Goal: Task Accomplishment & Management: Complete application form

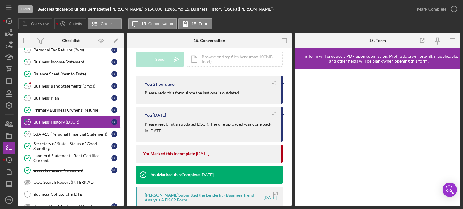
scroll to position [151, 0]
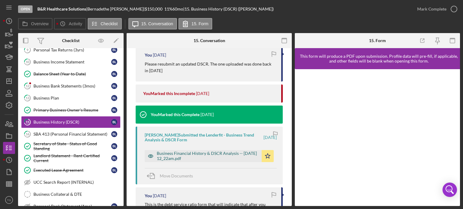
click at [201, 155] on div "Business Financial History & DSCR Analysis -- [DATE] 12_22am.pdf" at bounding box center [208, 156] width 102 height 10
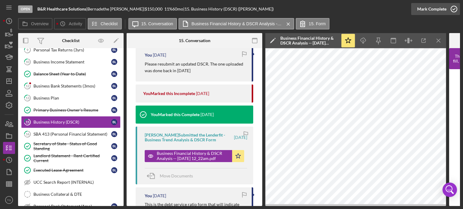
click at [452, 8] on icon "button" at bounding box center [453, 9] width 15 height 15
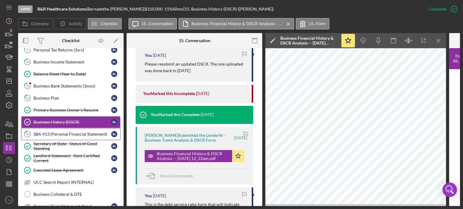
click at [64, 132] on div "SBA 413 (Personal Financial Statement)" at bounding box center [72, 134] width 78 height 5
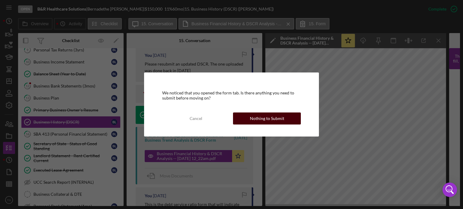
click at [258, 118] on div "Nothing to Submit" at bounding box center [267, 119] width 34 height 12
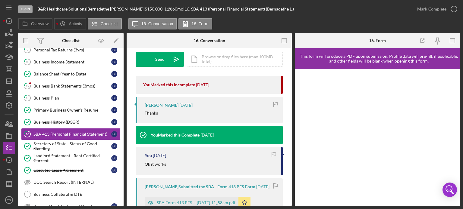
scroll to position [151, 0]
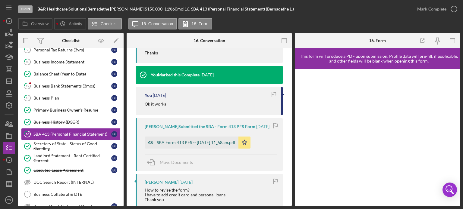
click at [181, 145] on div "SBA Form 413 PFS -- [DATE] 11_58am.pdf" at bounding box center [192, 143] width 94 height 12
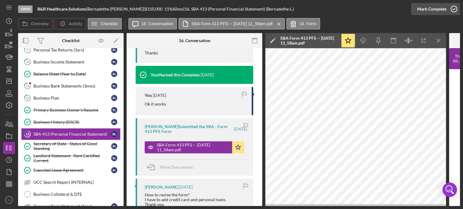
click at [451, 10] on icon "button" at bounding box center [453, 9] width 15 height 15
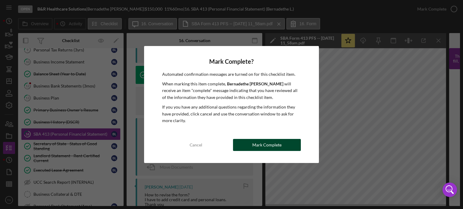
click at [261, 143] on div "Mark Complete" at bounding box center [266, 145] width 29 height 12
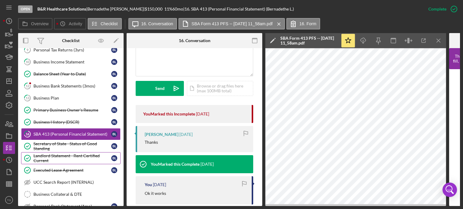
scroll to position [261, 0]
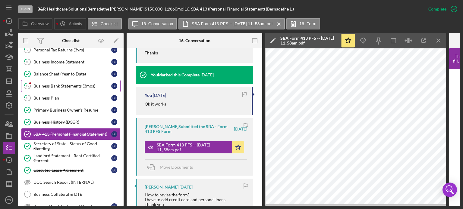
click at [63, 86] on div "Business Bank Statements (3mos)" at bounding box center [72, 86] width 78 height 5
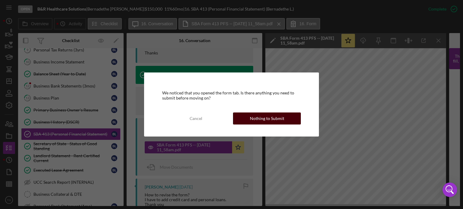
click at [277, 119] on div "Nothing to Submit" at bounding box center [267, 119] width 34 height 12
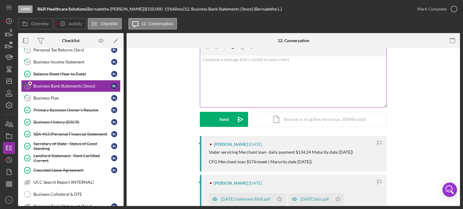
scroll to position [60, 0]
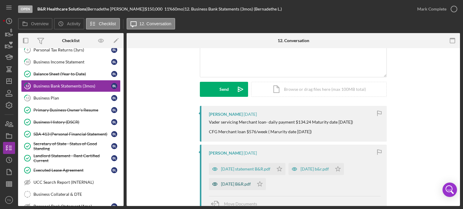
click at [243, 186] on div "[DATE] B&R.pdf" at bounding box center [236, 184] width 30 height 5
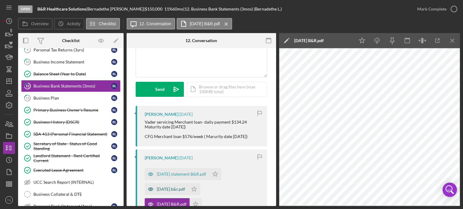
click at [170, 189] on div "[DATE] b&r.pdf" at bounding box center [171, 189] width 28 height 5
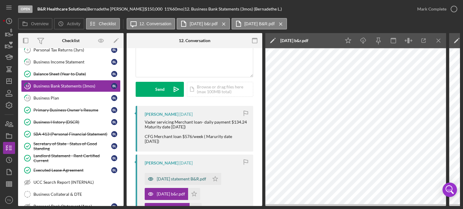
click at [182, 178] on div "[DATE] statement B&R.pdf" at bounding box center [181, 179] width 49 height 5
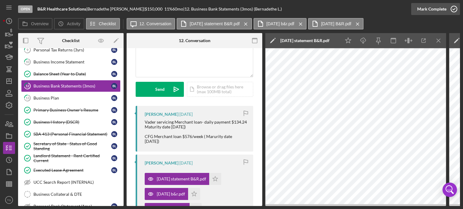
click at [453, 9] on icon "button" at bounding box center [453, 9] width 15 height 15
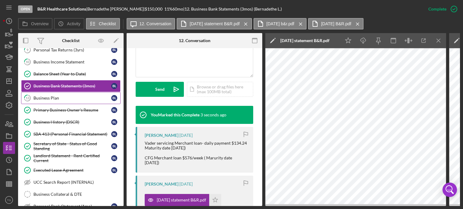
click at [46, 98] on div "Business Plan" at bounding box center [72, 98] width 78 height 5
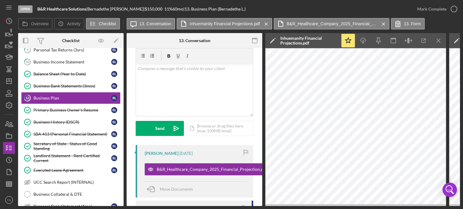
scroll to position [60, 0]
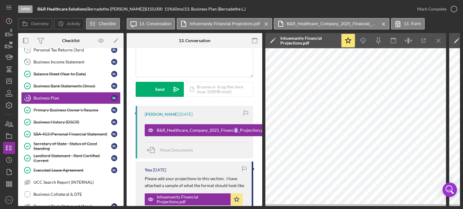
click at [234, 139] on div "[PERSON_NAME] [DATE] B&R_Healthcare_Company_2025_Financial_Projection.pdf Icon/…" at bounding box center [194, 132] width 117 height 53
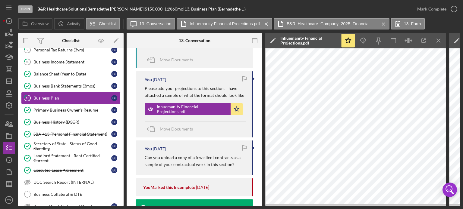
scroll to position [211, 0]
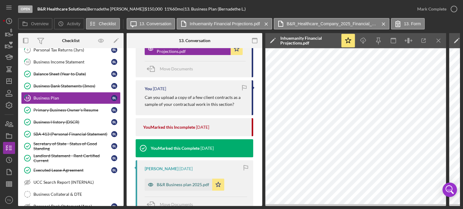
click at [193, 184] on div "B&R Business plan 2025.pdf" at bounding box center [183, 185] width 52 height 5
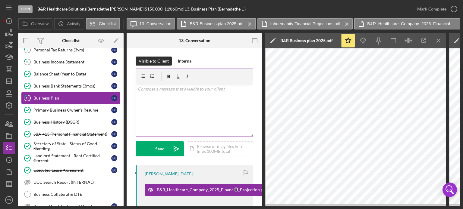
scroll to position [0, 0]
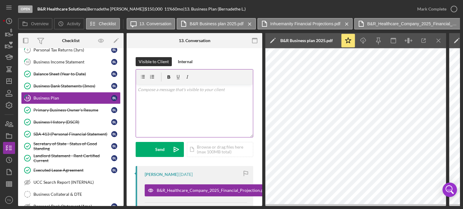
click at [155, 92] on p at bounding box center [195, 89] width 114 height 7
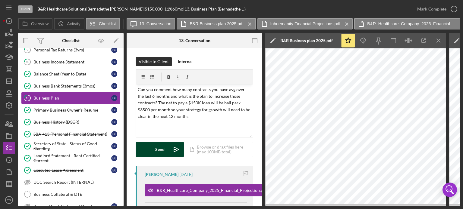
click at [159, 150] on div "Send" at bounding box center [159, 149] width 9 height 15
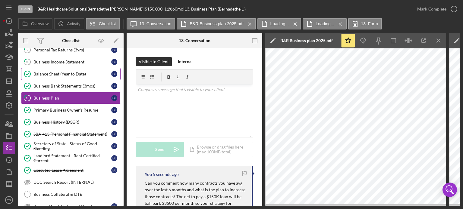
click at [54, 68] on link "Balance Sheet (Year to Date) Balance Sheet (Year to Date) [PERSON_NAME]" at bounding box center [70, 74] width 99 height 12
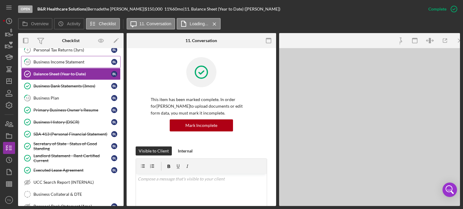
click at [55, 64] on link "10 Business Income Statement [PERSON_NAME]" at bounding box center [70, 62] width 99 height 12
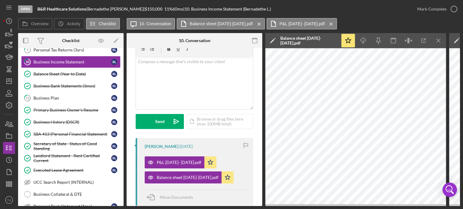
scroll to position [60, 0]
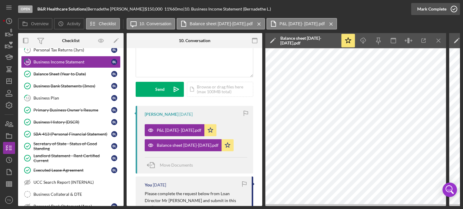
click at [456, 5] on icon "button" at bounding box center [453, 9] width 15 height 15
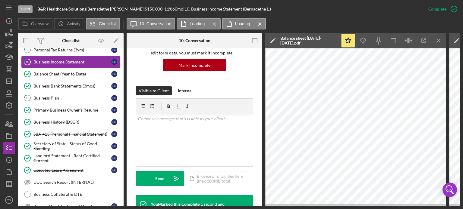
scroll to position [150, 0]
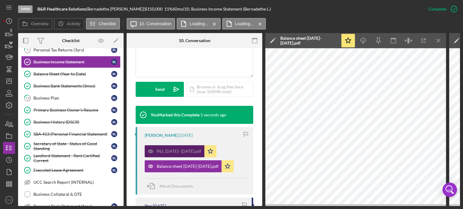
click at [185, 152] on div "P&L [DATE]- [DATE].pdf" at bounding box center [179, 151] width 45 height 5
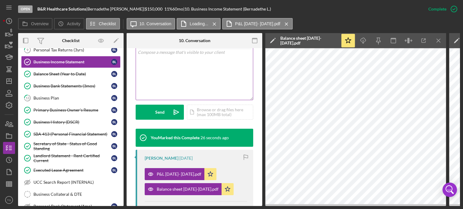
scroll to position [89, 0]
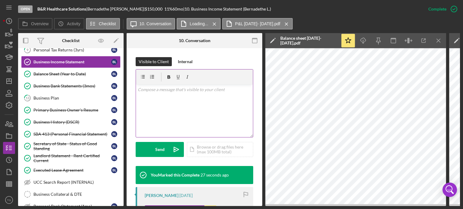
click at [153, 89] on p at bounding box center [195, 89] width 114 height 7
